Goal: Task Accomplishment & Management: Use online tool/utility

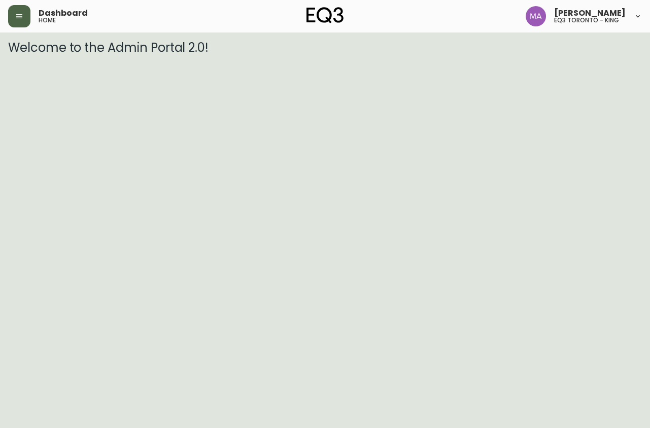
click at [15, 19] on icon "button" at bounding box center [19, 16] width 8 height 8
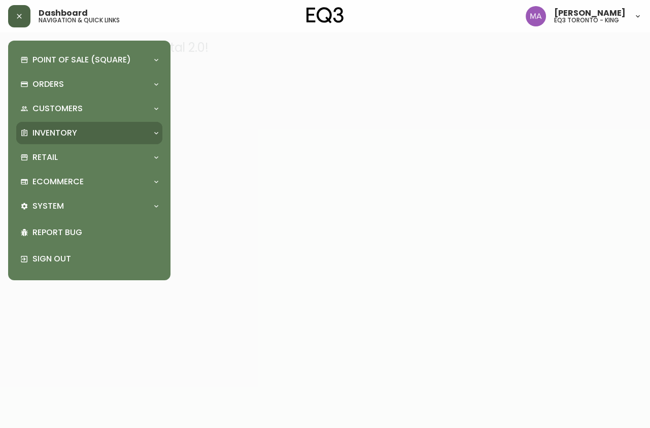
click at [51, 127] on p "Inventory" at bounding box center [54, 132] width 45 height 11
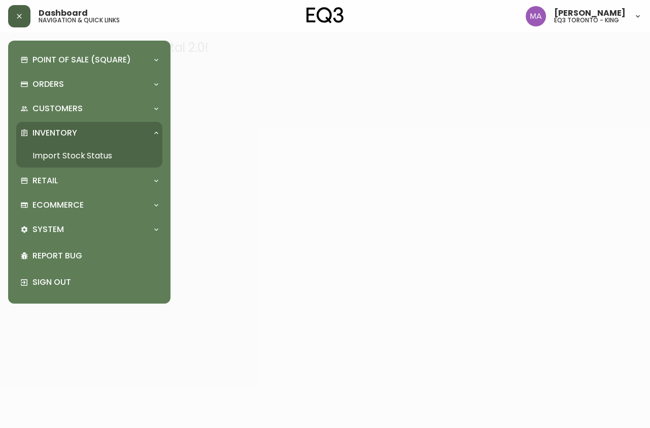
click at [66, 154] on link "Import Stock Status" at bounding box center [89, 155] width 146 height 23
